Goal: Navigation & Orientation: Find specific page/section

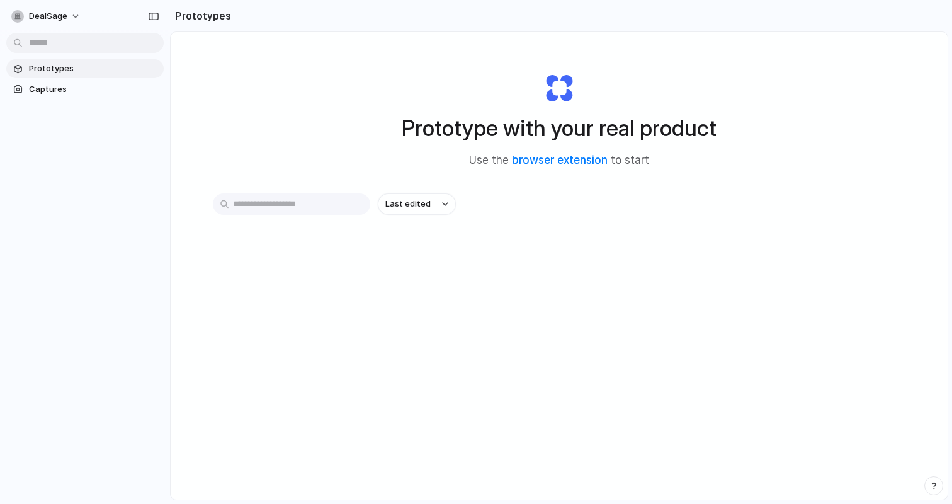
click at [475, 259] on div "Last edited" at bounding box center [559, 248] width 693 height 111
click at [88, 89] on span "Captures" at bounding box center [94, 89] width 130 height 13
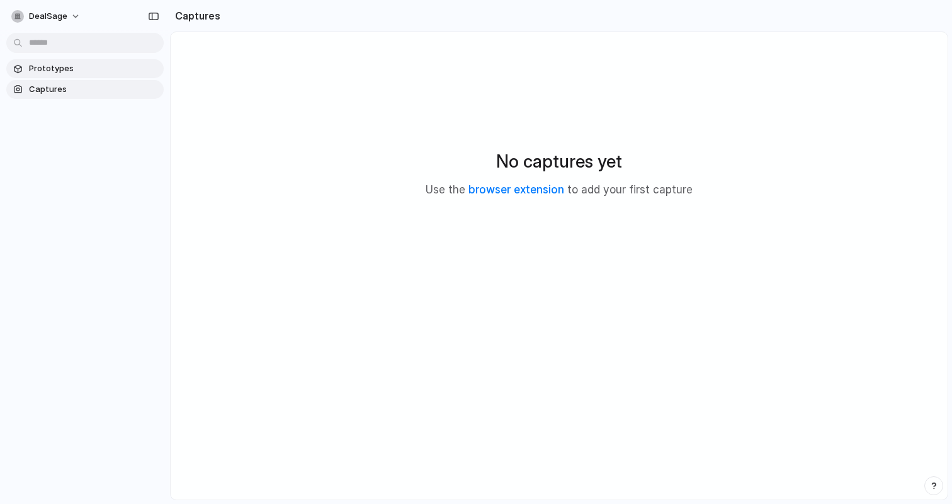
click at [87, 65] on span "Prototypes" at bounding box center [94, 68] width 130 height 13
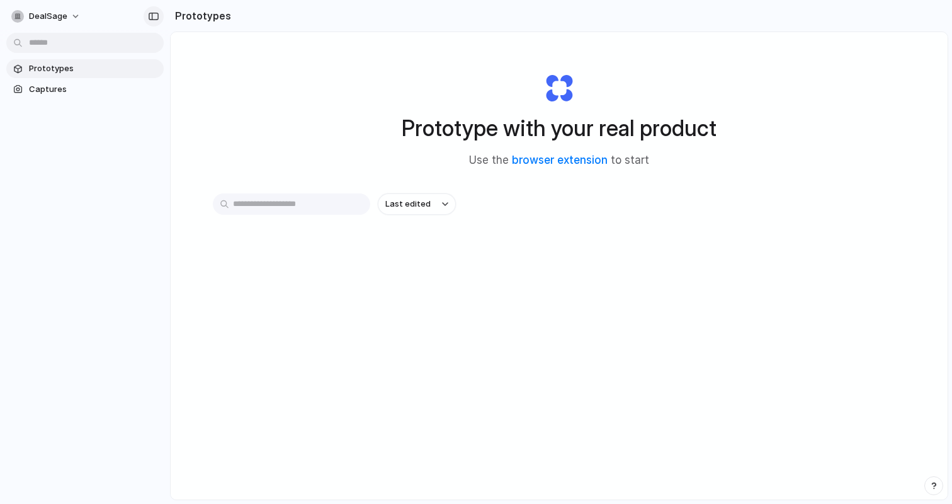
click at [154, 12] on div "button" at bounding box center [153, 16] width 11 height 9
